Goal: Task Accomplishment & Management: Complete application form

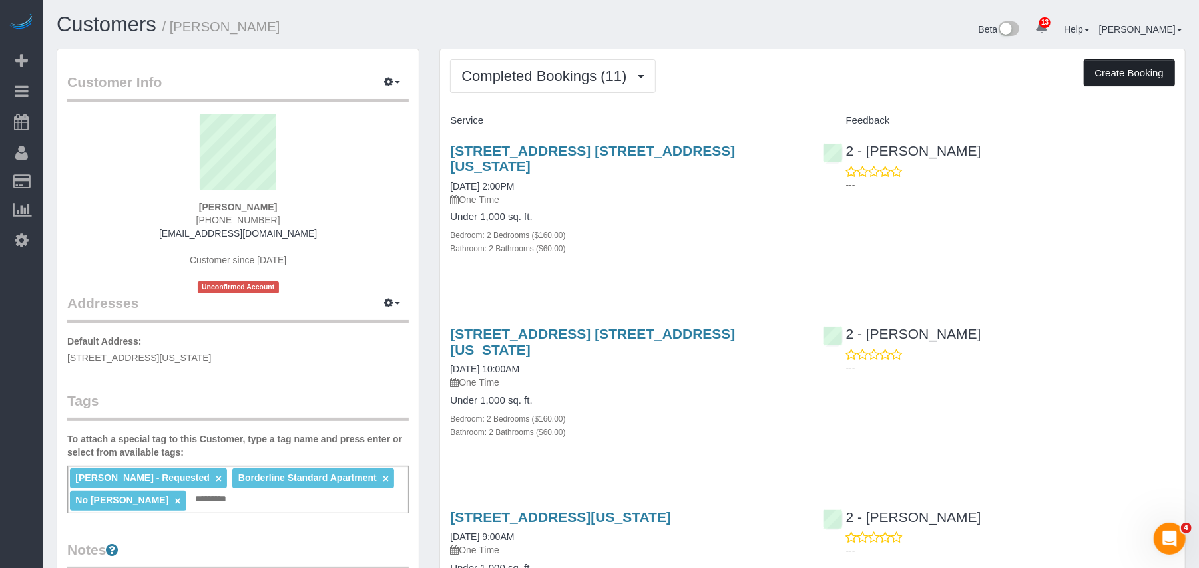
click at [1133, 81] on button "Create Booking" at bounding box center [1129, 73] width 91 height 28
select select "NY"
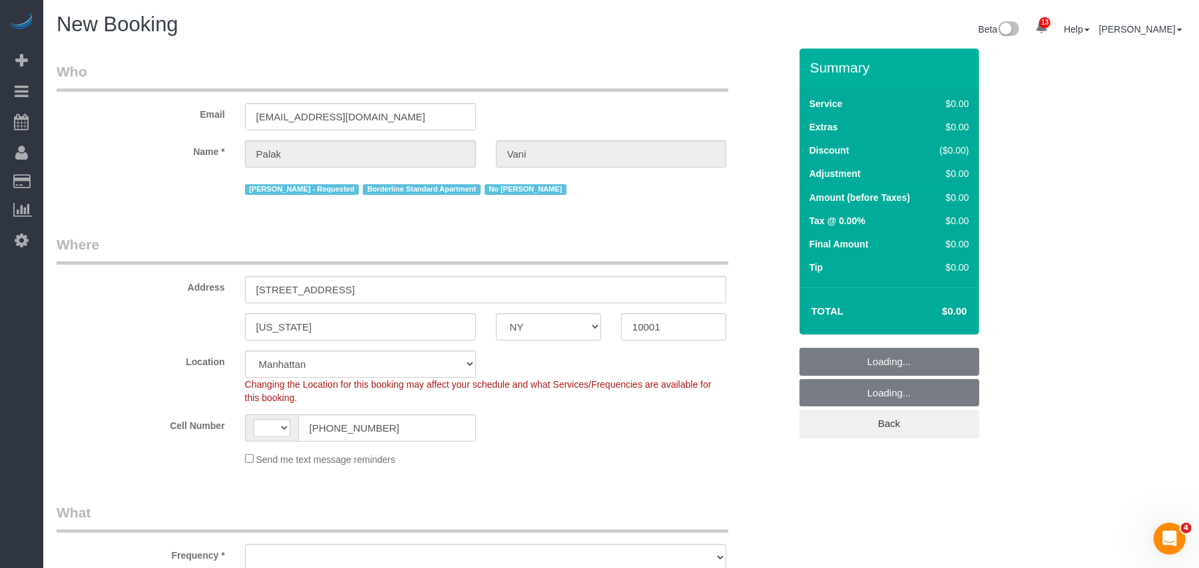
select select "string:stripe-pm_1QKjM94VGloSiKo7iNxGS3kV"
select select "number:89"
select select "number:90"
select select "string:US"
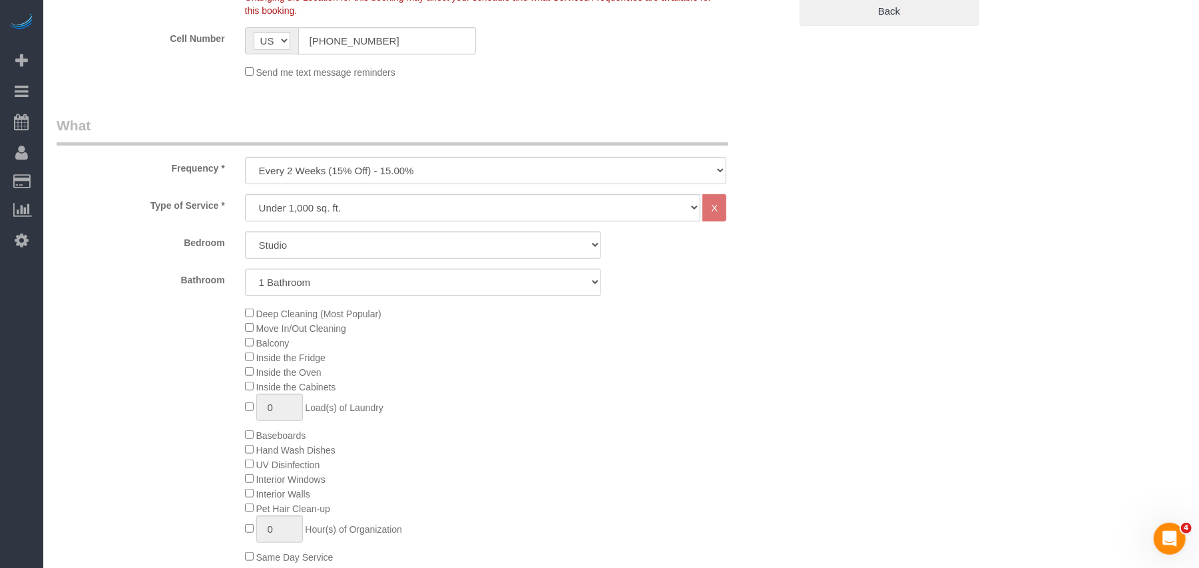
scroll to position [443, 0]
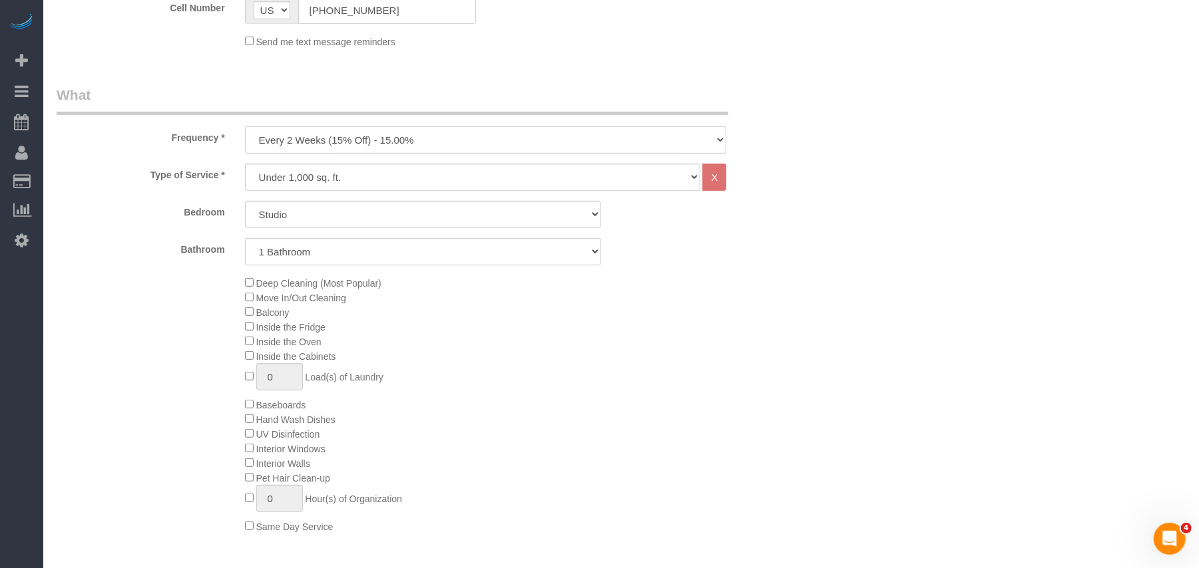
click at [398, 142] on select "One Time Weekly (20% Off) - 20.00% Every 2 Weeks (15% Off) - 15.00% Every 4 Wee…" at bounding box center [486, 139] width 482 height 27
select select "object:1993"
click at [245, 126] on select "One Time Weekly (20% Off) - 20.00% Every 2 Weeks (15% Off) - 15.00% Every 4 Wee…" at bounding box center [486, 139] width 482 height 27
click at [334, 211] on select "Studio 1 Bedroom 2 Bedrooms 3 Bedrooms" at bounding box center [423, 214] width 356 height 27
select select "3"
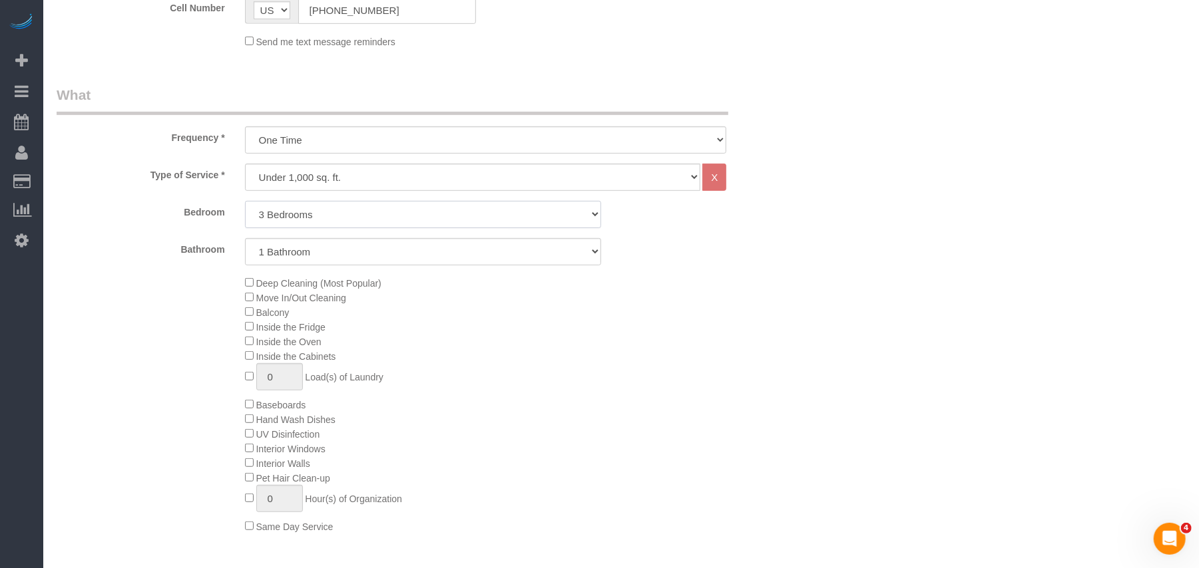
click at [245, 201] on select "Studio 1 Bedroom 2 Bedrooms 3 Bedrooms" at bounding box center [423, 214] width 356 height 27
click at [331, 260] on select "1 Bathroom 2 Bathrooms" at bounding box center [423, 251] width 356 height 27
select select "2"
click at [245, 238] on select "1 Bathroom 2 Bathrooms" at bounding box center [423, 251] width 356 height 27
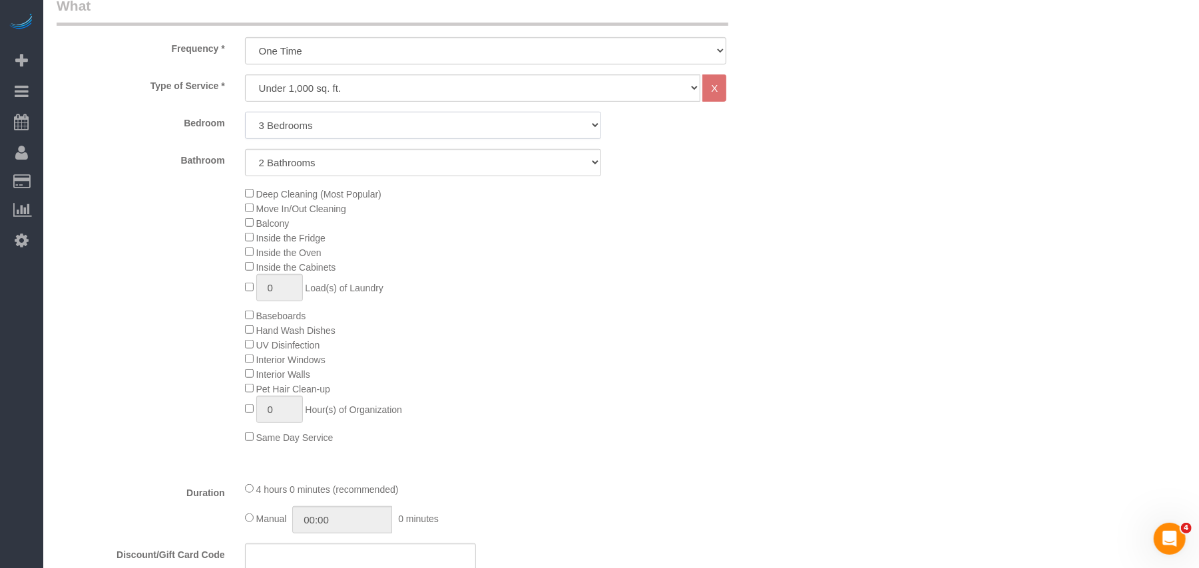
click at [292, 123] on select "Studio 1 Bedroom 2 Bedrooms 3 Bedrooms" at bounding box center [423, 125] width 356 height 27
select select "0"
click at [245, 112] on select "Studio 1 Bedroom 2 Bedrooms 3 Bedrooms" at bounding box center [423, 125] width 356 height 27
click at [296, 168] on select "1 Bathroom 2 Bathrooms" at bounding box center [423, 162] width 356 height 27
select select "1"
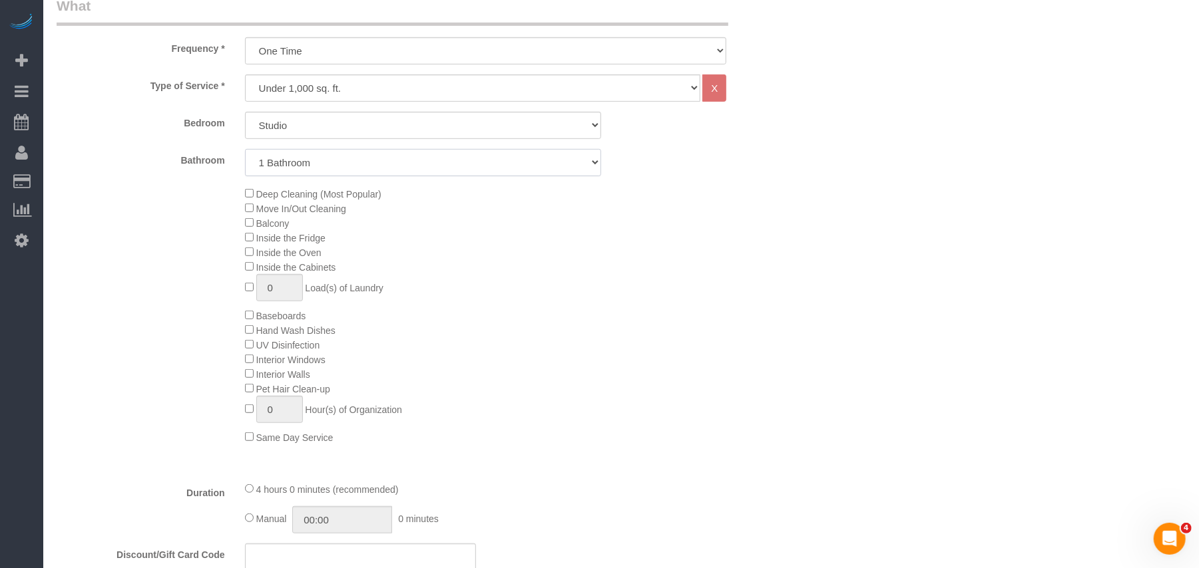
click at [245, 149] on select "1 Bathroom 2 Bathrooms" at bounding box center [423, 162] width 356 height 27
click at [486, 326] on div "Deep Cleaning (Most Popular) Move In/Out Cleaning Balcony Inside the Fridge Ins…" at bounding box center [517, 315] width 564 height 258
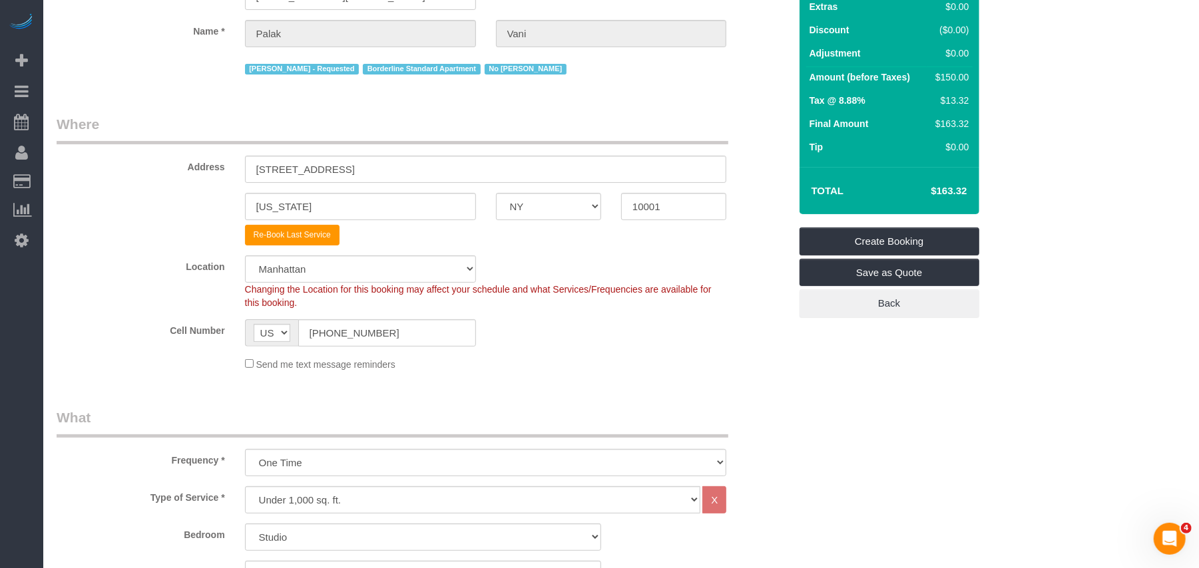
scroll to position [89, 0]
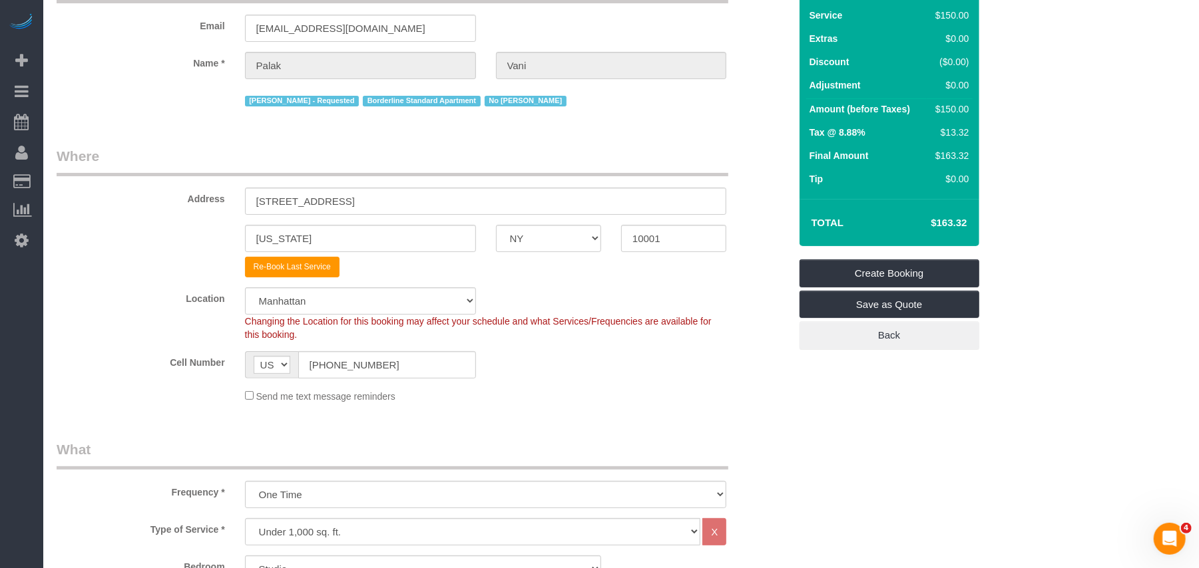
drag, startPoint x: 955, startPoint y: 112, endPoint x: 927, endPoint y: 112, distance: 28.0
click at [927, 112] on td "$150.00" at bounding box center [949, 111] width 45 height 24
copy div "$150"
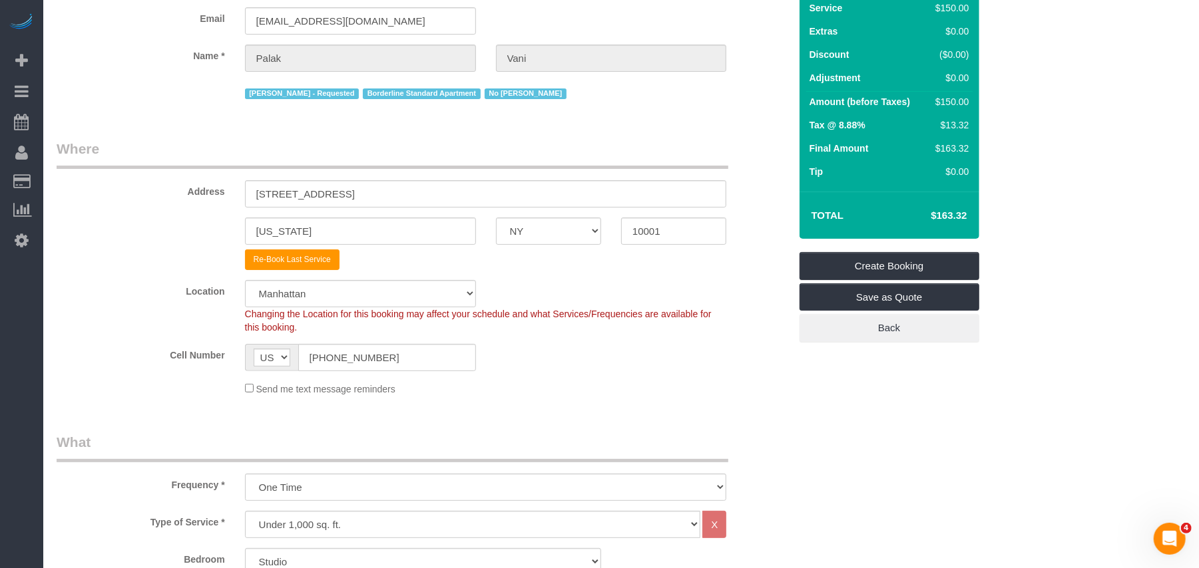
scroll to position [0, 0]
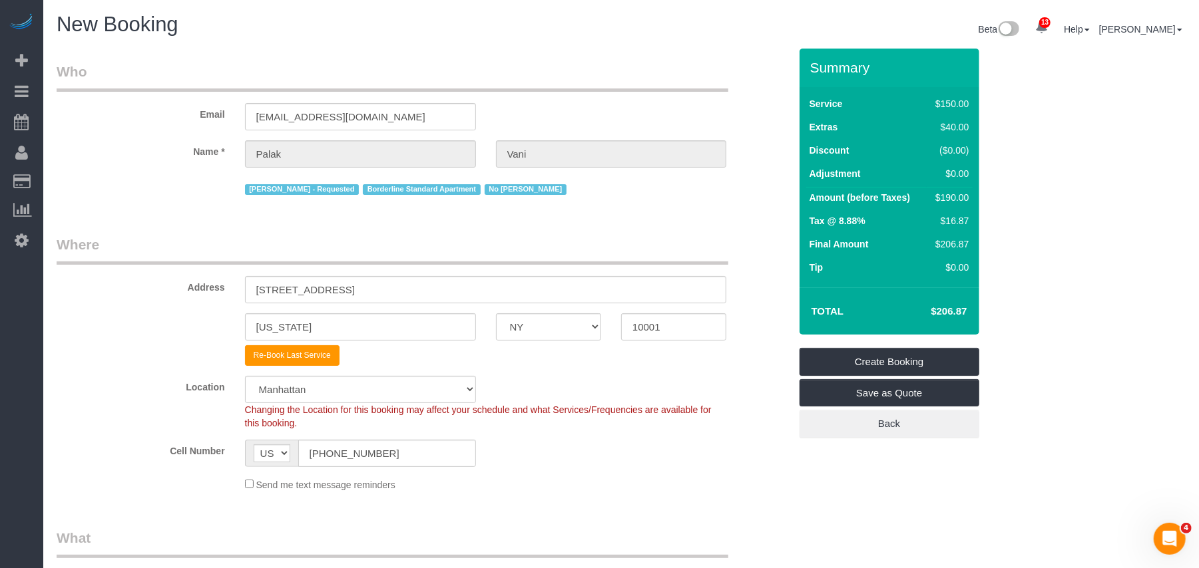
drag, startPoint x: 954, startPoint y: 197, endPoint x: 925, endPoint y: 197, distance: 28.6
click at [925, 197] on tr "Amount (before Taxes) $190.00" at bounding box center [889, 200] width 166 height 24
copy tr "$190"
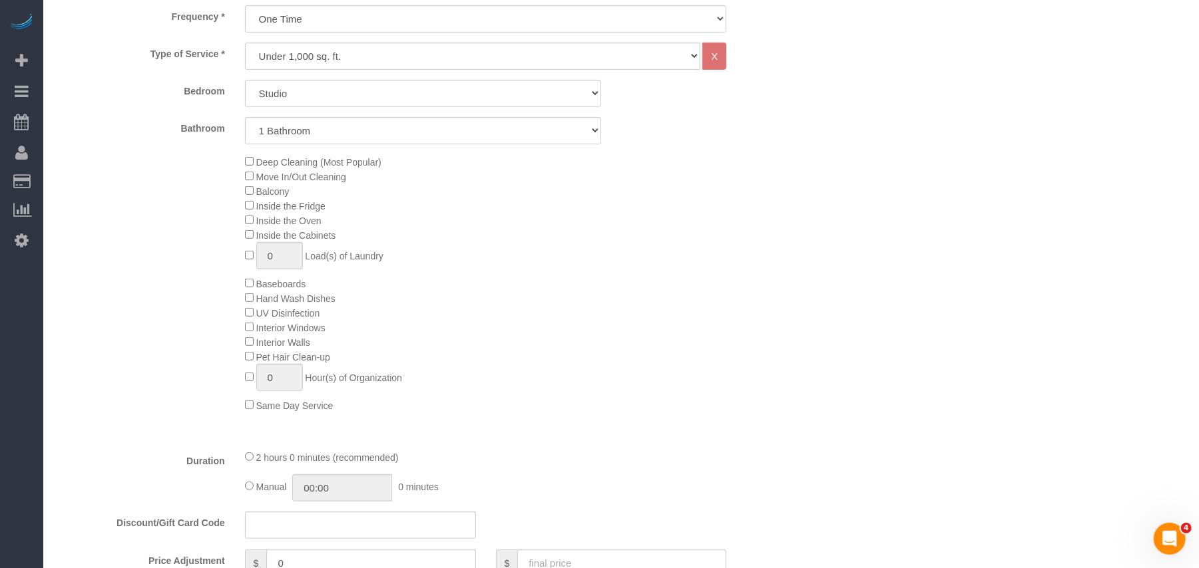
scroll to position [533, 0]
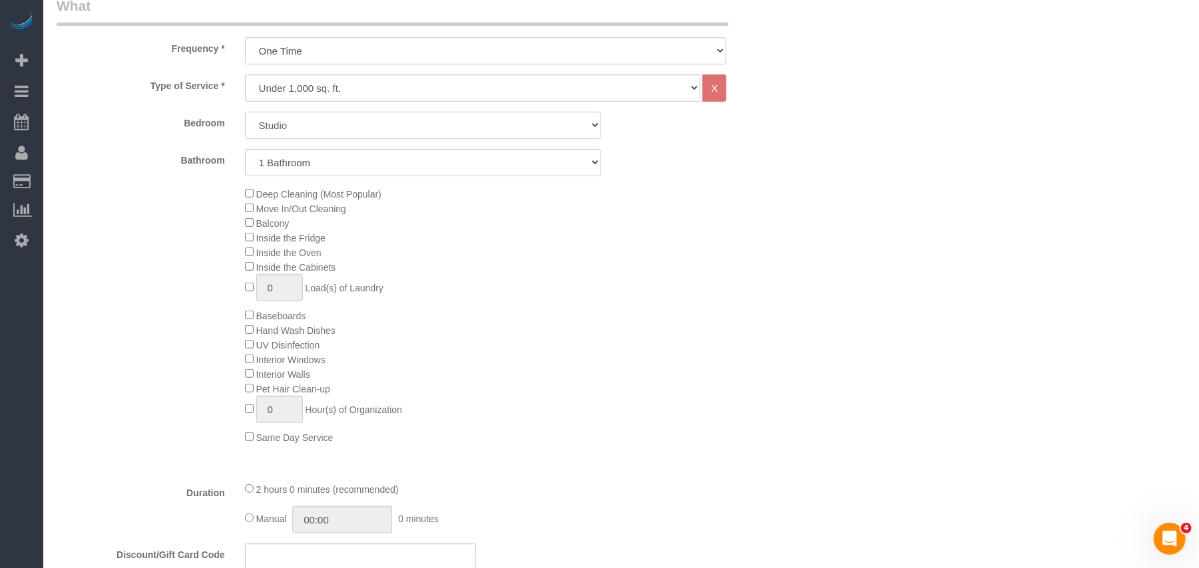
click at [294, 126] on select "Studio 1 Bedroom 2 Bedrooms 3 Bedrooms" at bounding box center [423, 125] width 356 height 27
select select "3"
click at [245, 112] on select "Studio 1 Bedroom 2 Bedrooms 3 Bedrooms" at bounding box center [423, 125] width 356 height 27
click at [305, 166] on select "1 Bathroom 2 Bathrooms" at bounding box center [423, 162] width 356 height 27
select select "2"
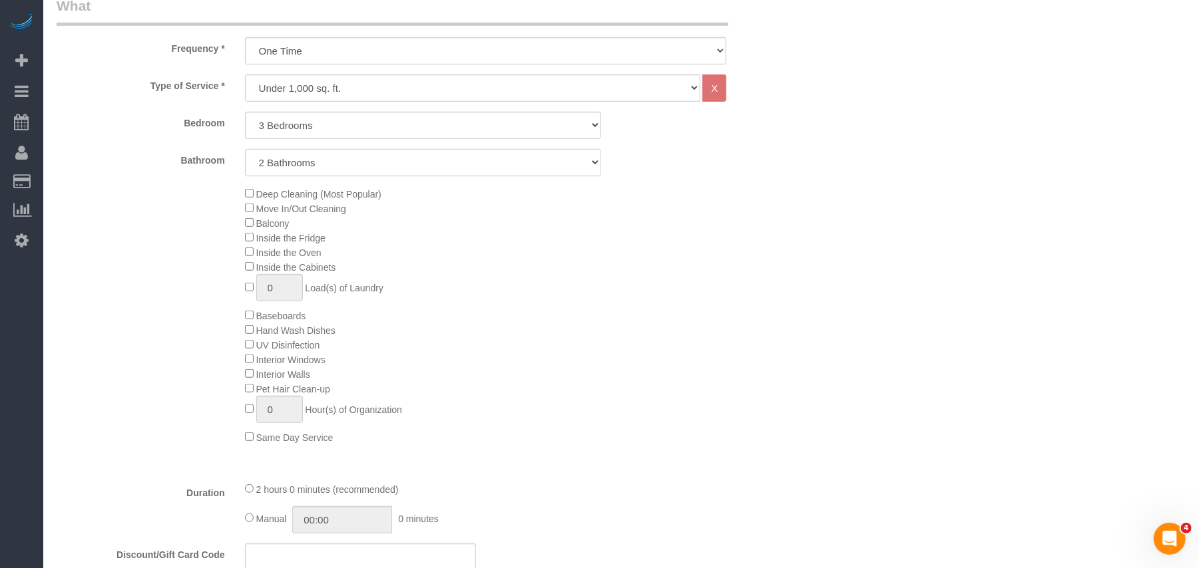
click at [245, 149] on select "1 Bathroom 2 Bathrooms" at bounding box center [423, 162] width 356 height 27
click at [305, 95] on select "Under 1,000 sq. ft. 1,001 - 1,500 sq. ft. 1,500+ sq. ft. Custom Cleaning Office…" at bounding box center [473, 88] width 456 height 27
select select "308"
click at [245, 75] on select "Under 1,000 sq. ft. 1,001 - 1,500 sq. ft. 1,500+ sq. ft. Custom Cleaning Office…" at bounding box center [473, 88] width 456 height 27
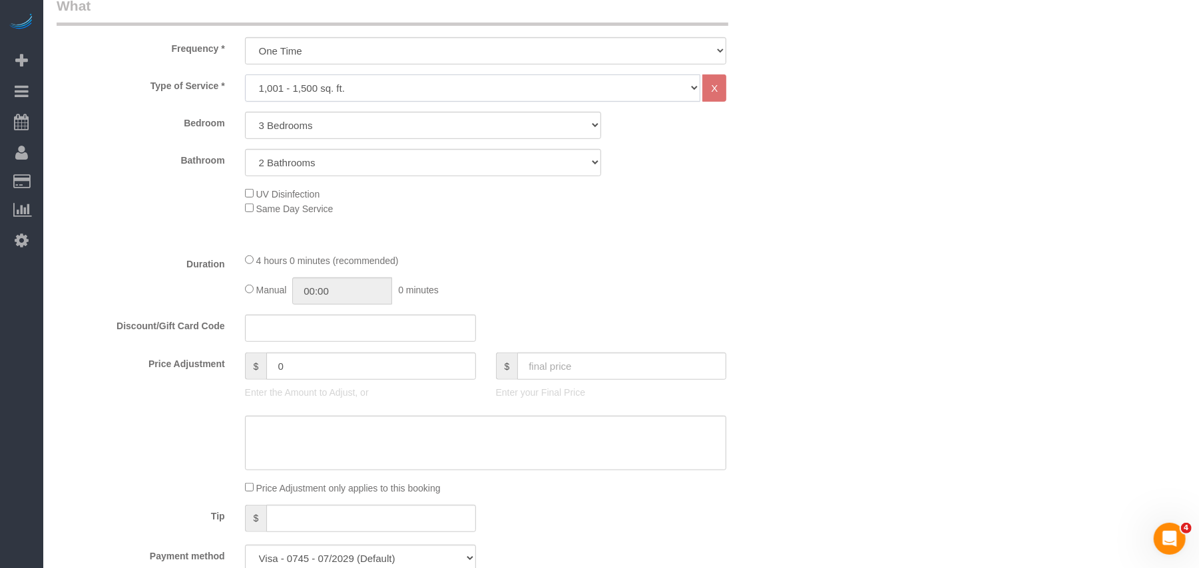
select select "1"
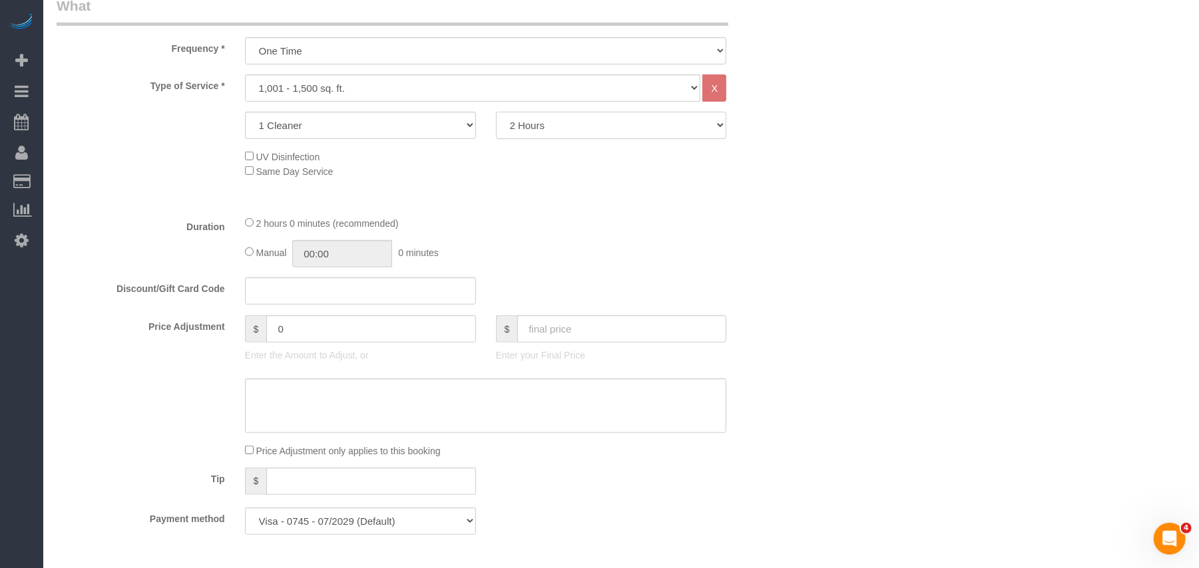
click at [528, 130] on select "2 Hours 2.5 Hours 3 Hours 3.5 Hours 4 Hours 4.5 Hours 5 Hours 5.5 Hours 6 Hours…" at bounding box center [611, 125] width 231 height 27
select select "300"
click at [496, 112] on select "2 Hours 2.5 Hours 3 Hours 3.5 Hours 4 Hours 4.5 Hours 5 Hours 5.5 Hours 6 Hours…" at bounding box center [611, 125] width 231 height 27
click at [522, 210] on fieldset "What Frequency * One Time Weekly (20% Off) - 20.00% Every 2 Weeks (15% Off) - 1…" at bounding box center [423, 270] width 733 height 549
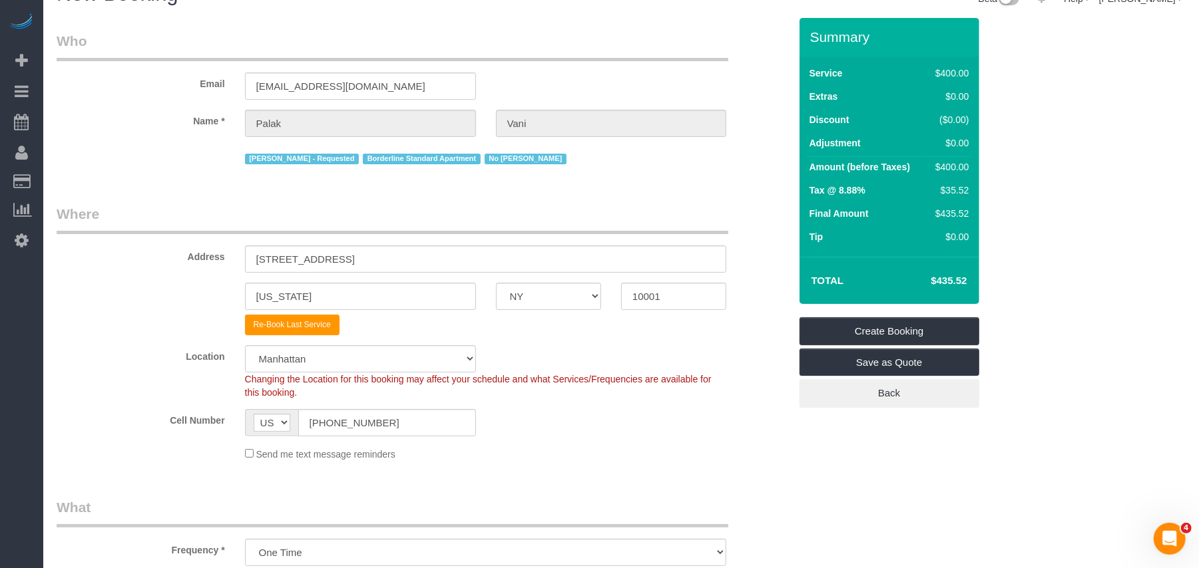
scroll to position [0, 0]
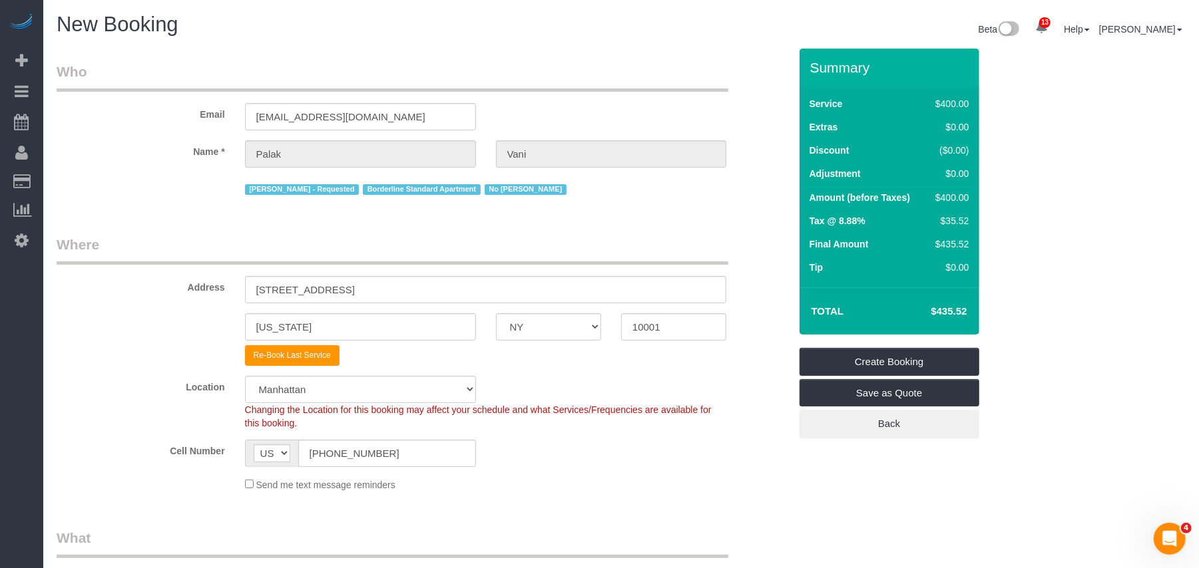
drag, startPoint x: 956, startPoint y: 198, endPoint x: 936, endPoint y: 196, distance: 20.1
click at [936, 196] on div "$400.00" at bounding box center [949, 197] width 39 height 13
copy div "$400"
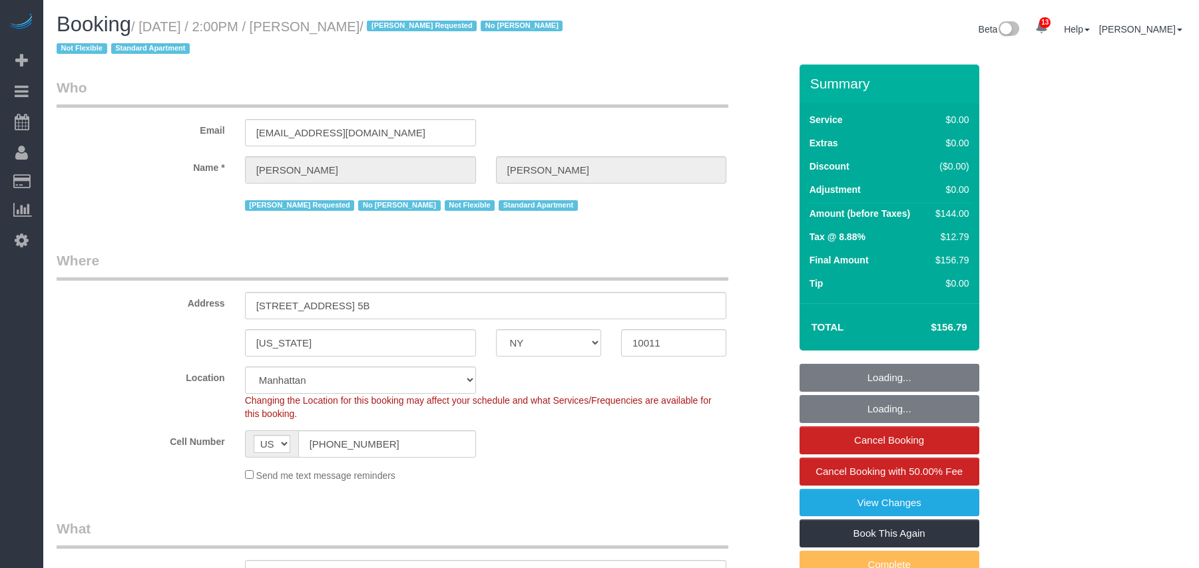
select select "NY"
select select "1"
select select "spot1"
select select "number:89"
select select "number:90"
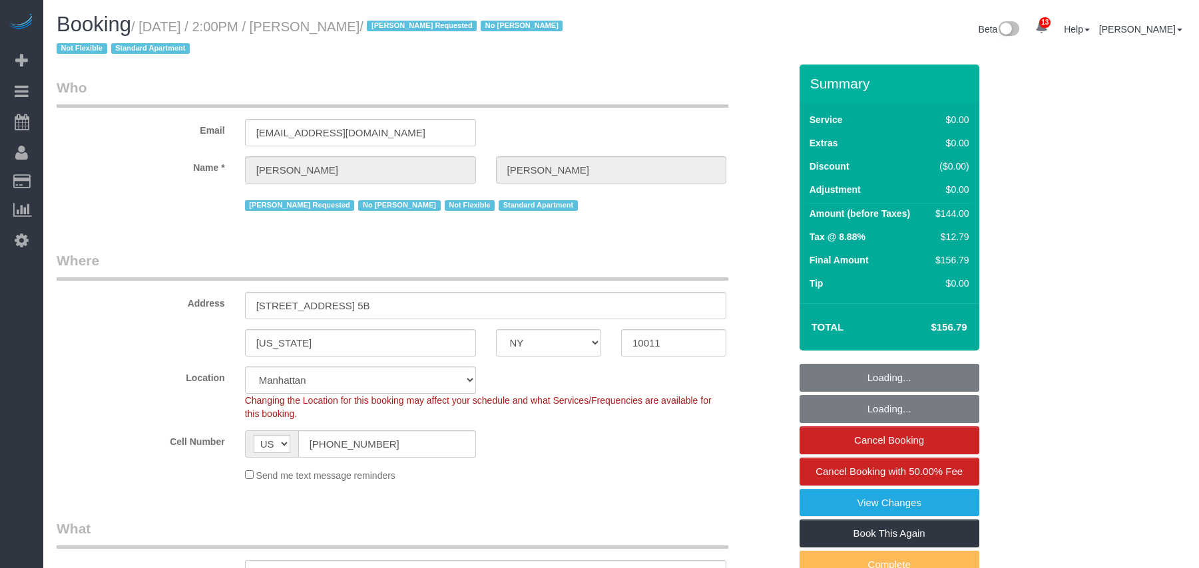
select select "number:15"
select select "number:7"
select select "spot40"
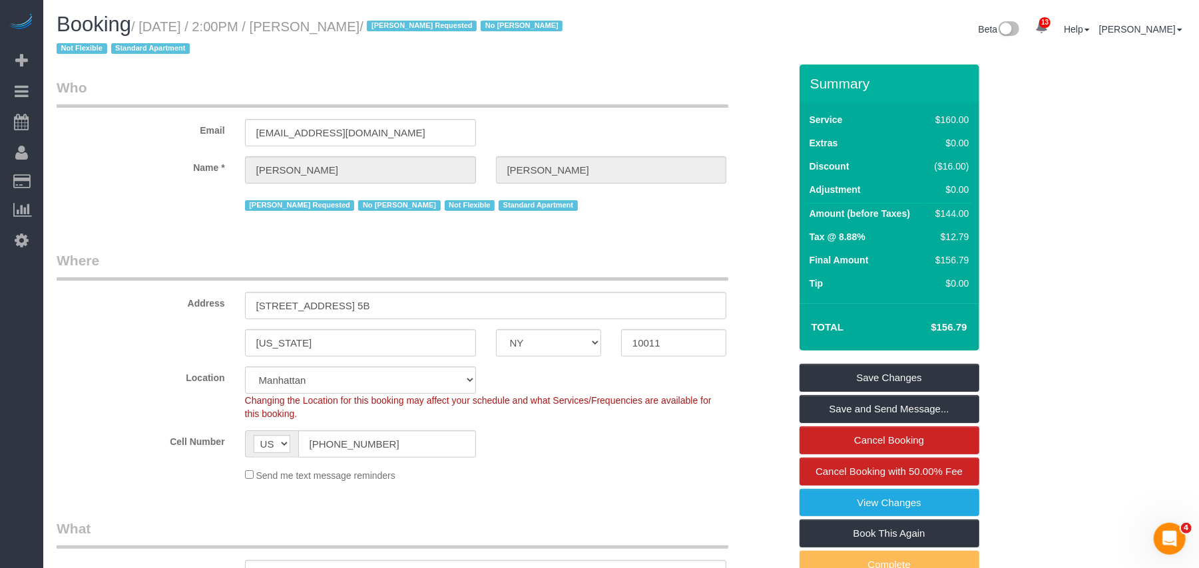
click at [435, 37] on h1 "Booking / September 06, 2025 / 2:00PM / Heather Cameron / Ingrid Malasi Request…" at bounding box center [334, 35] width 554 height 45
drag, startPoint x: 441, startPoint y: 23, endPoint x: 146, endPoint y: 21, distance: 294.2
click at [147, 21] on small "/ September 06, 2025 / 2:00PM / Heather Cameron / Ingrid Malasi Requested No Li…" at bounding box center [312, 37] width 510 height 37
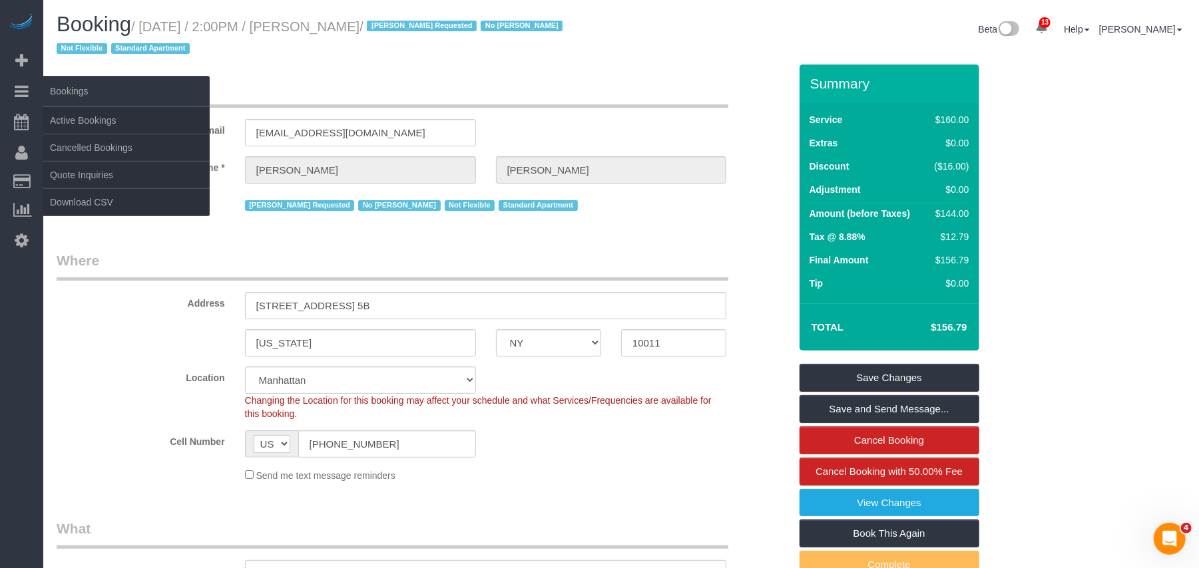
copy small "September 06, 2025 / 2:00PM / Heather Cameron"
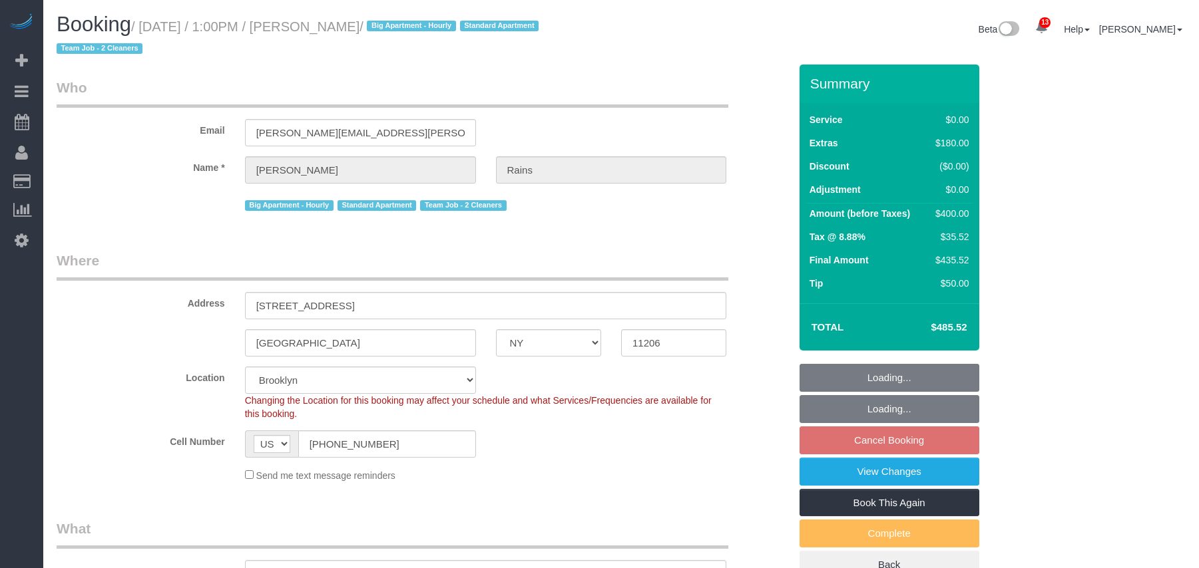
select select "NY"
select select "number:89"
select select "number:90"
select select "number:15"
select select "number:5"
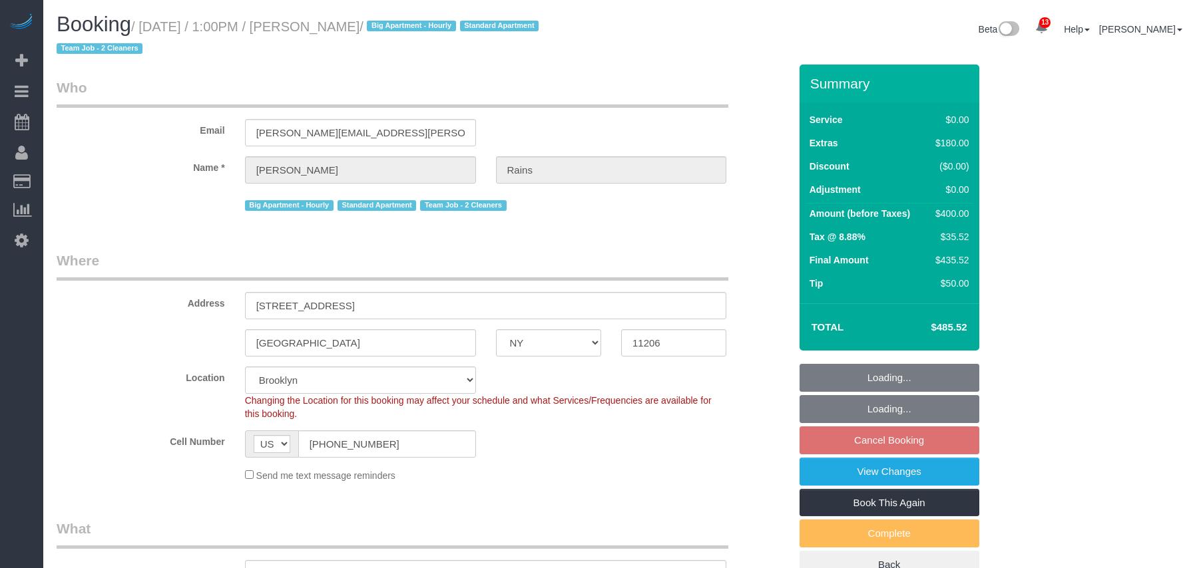
select select "object:895"
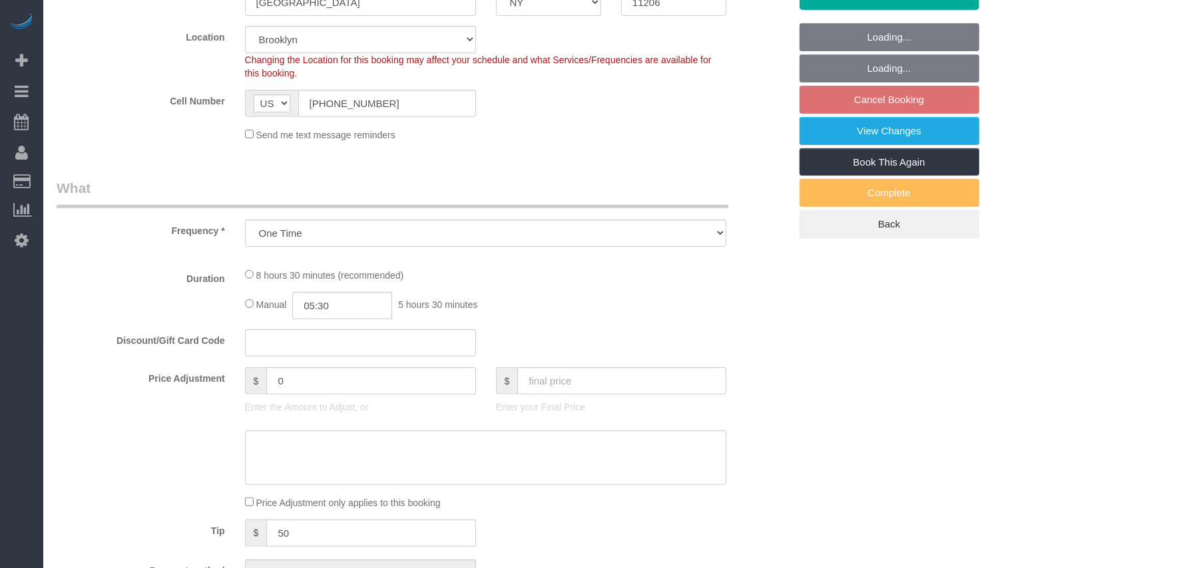
select select "string:stripe-pm_1S4Q8b4VGloSiKo7y8bTb64Z"
select select "spot6"
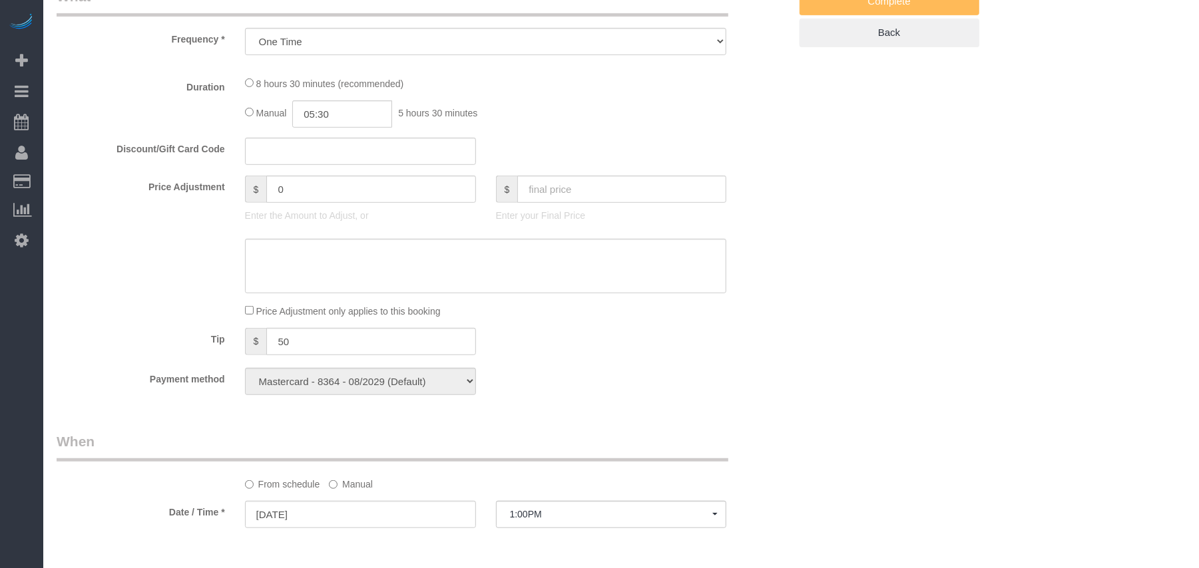
select select "2"
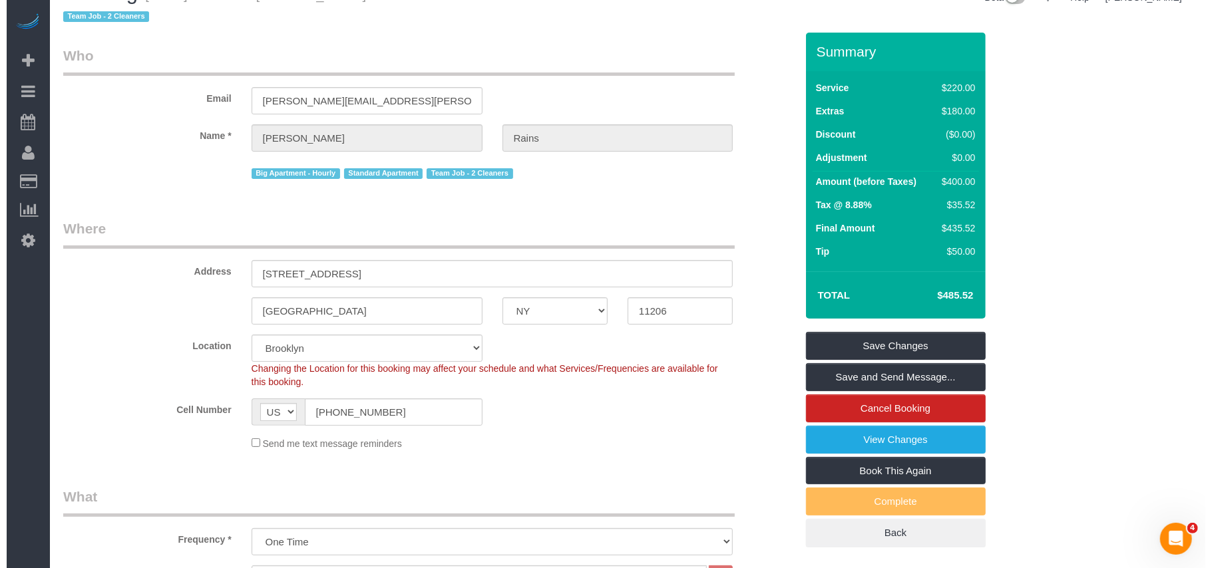
scroll to position [0, 0]
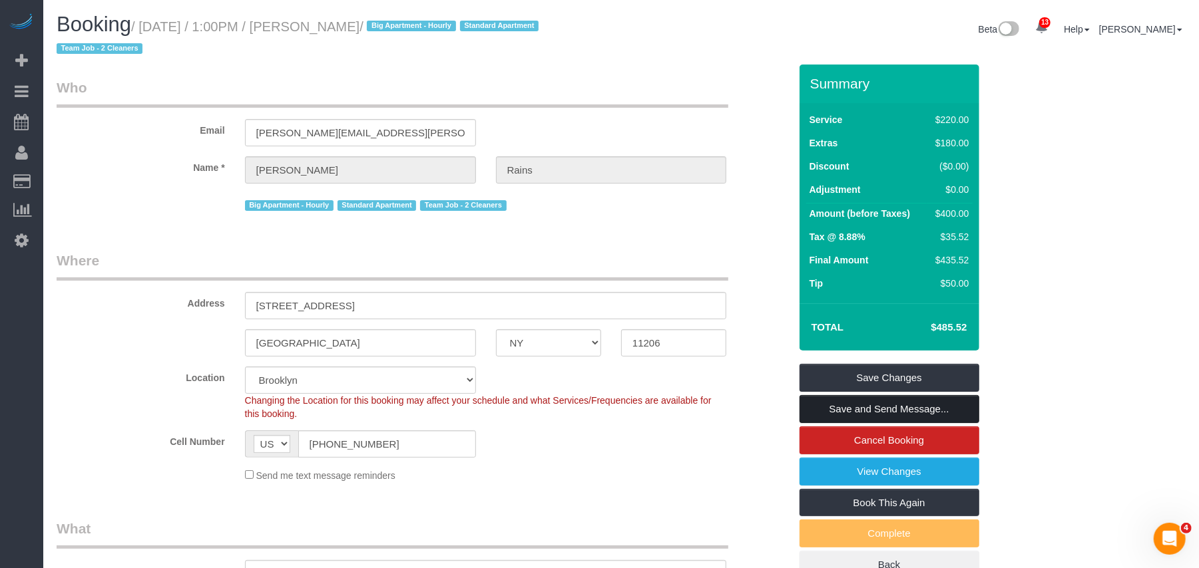
click at [868, 403] on link "Save and Send Message..." at bounding box center [889, 409] width 180 height 28
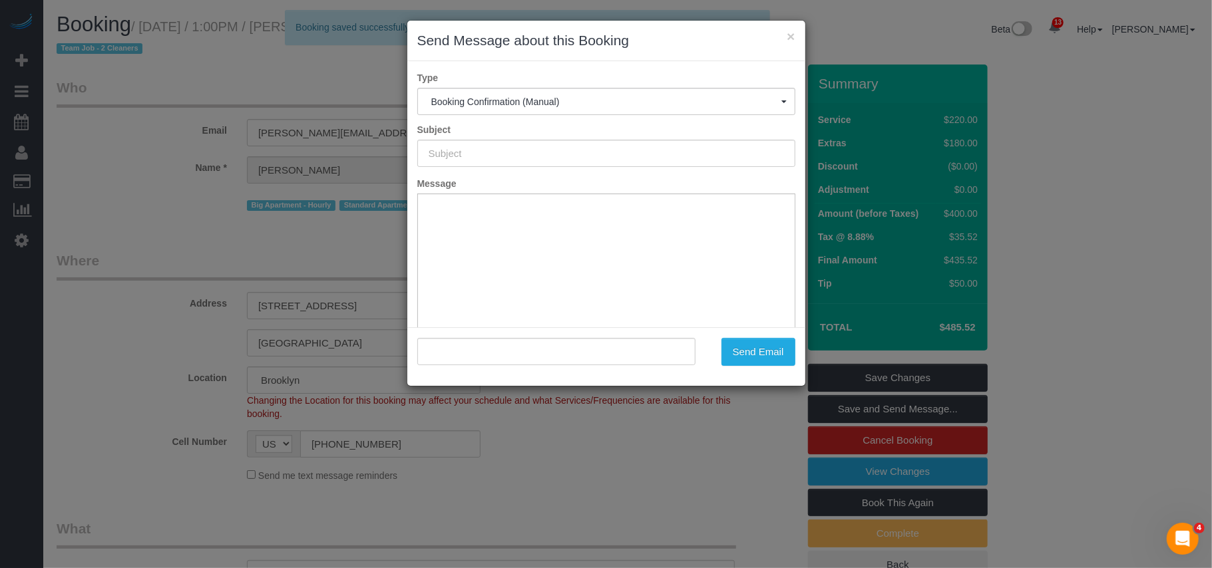
type input "Cleaning Confirmed for [DATE] 1:00pm"
type input ""[PERSON_NAME]" <[PERSON_NAME][EMAIL_ADDRESS][PERSON_NAME][DOMAIN_NAME]>"
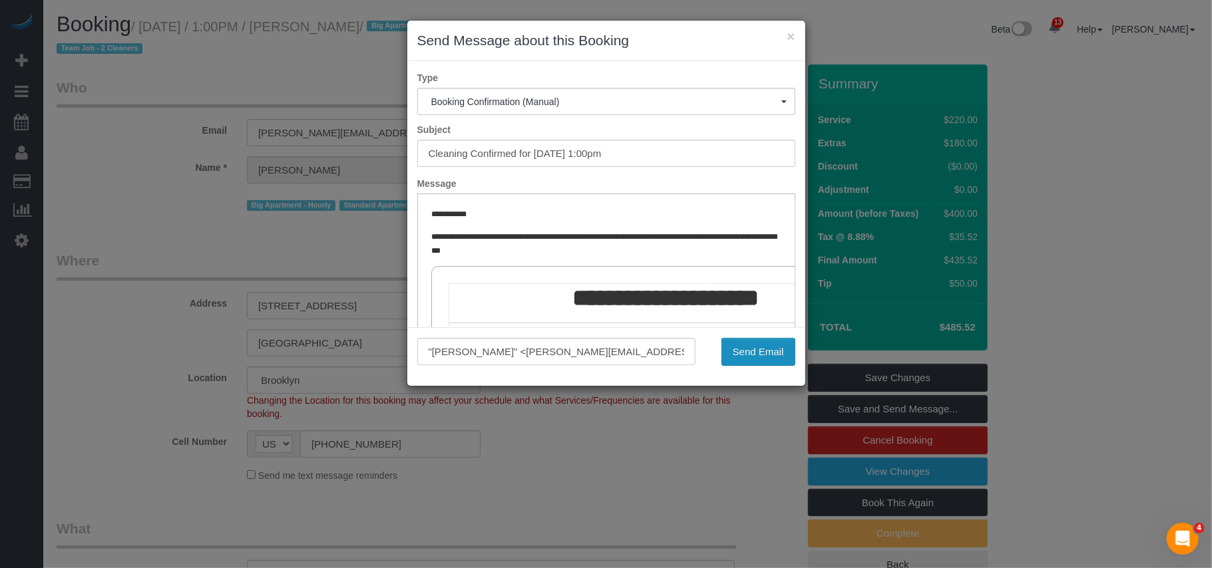
click at [761, 357] on button "Send Email" at bounding box center [759, 352] width 74 height 28
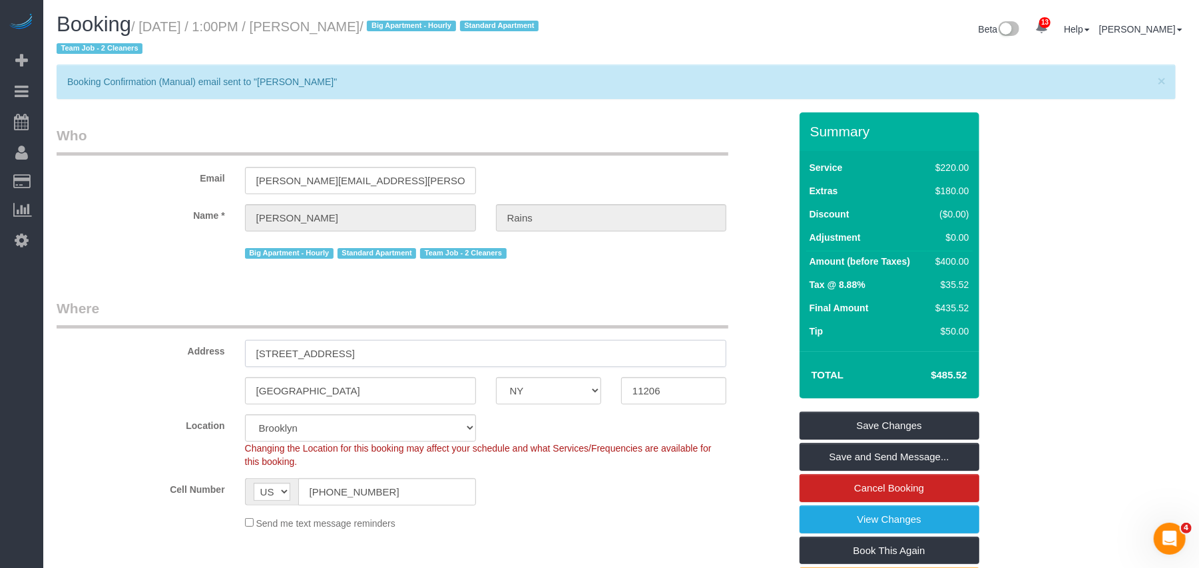
drag, startPoint x: 406, startPoint y: 352, endPoint x: 226, endPoint y: 352, distance: 179.7
click at [226, 352] on div "Address [STREET_ADDRESS]" at bounding box center [423, 333] width 753 height 69
